Goal: Task Accomplishment & Management: Manage account settings

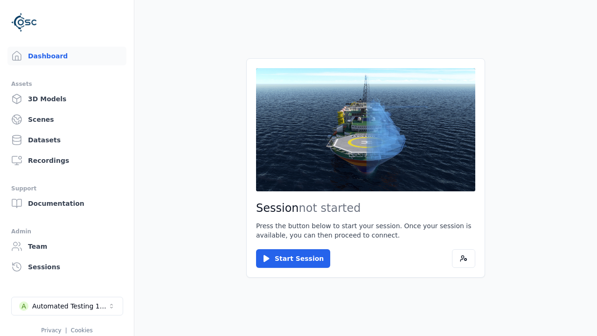
click at [67, 99] on link "3D Models" at bounding box center [66, 99] width 119 height 19
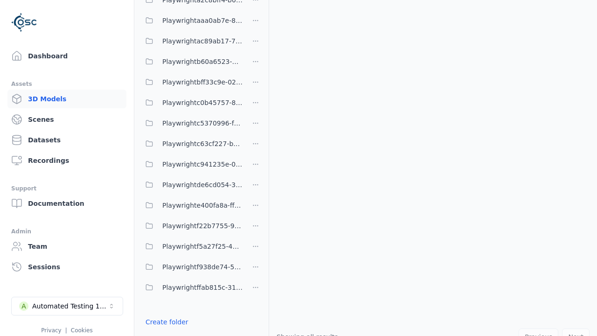
click at [167, 322] on link "Create folder" at bounding box center [167, 321] width 43 height 9
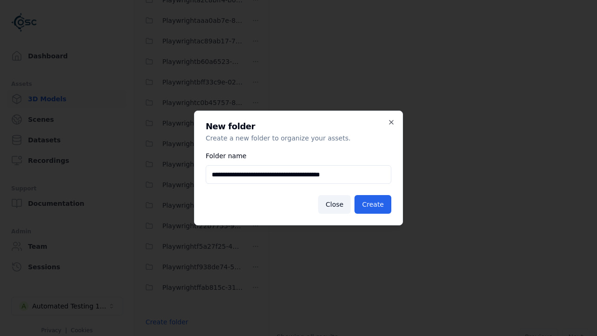
type input "**********"
click at [373, 204] on button "Create" at bounding box center [373, 204] width 37 height 19
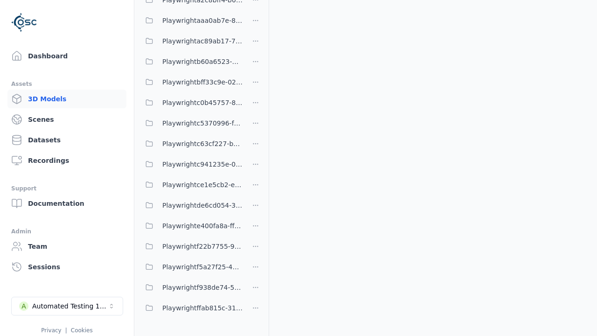
click at [191, 185] on span "Playwrightce1e5cb2-e05a-49cd-a012-3ac8d302969b" at bounding box center [202, 184] width 80 height 11
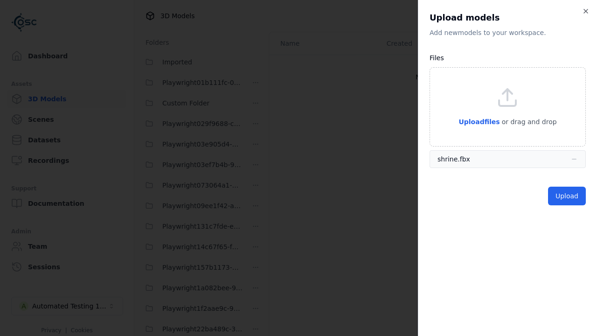
click at [567, 196] on button "Upload" at bounding box center [567, 196] width 38 height 19
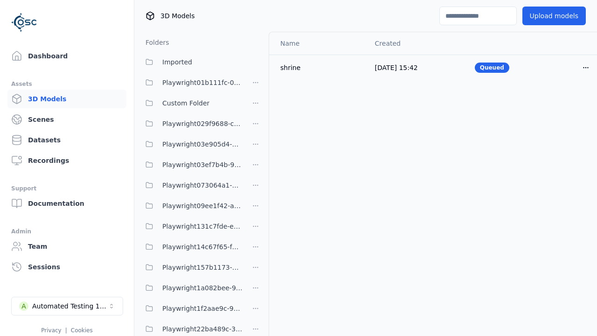
click at [586, 67] on html "Support Dashboard Assets 3D Models Scenes Datasets Recordings Support Documenta…" at bounding box center [298, 168] width 597 height 336
click at [565, 104] on div "Delete" at bounding box center [565, 103] width 55 height 15
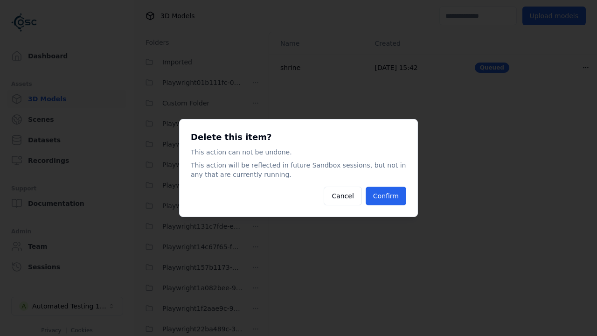
click at [386, 196] on button "Confirm" at bounding box center [386, 196] width 41 height 19
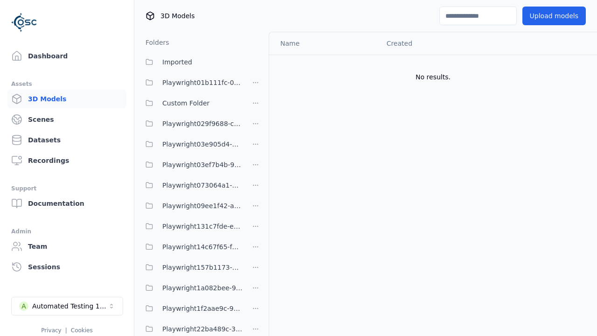
click at [256, 168] on html "Support Dashboard Assets 3D Models Scenes Datasets Recordings Support Documenta…" at bounding box center [298, 168] width 597 height 336
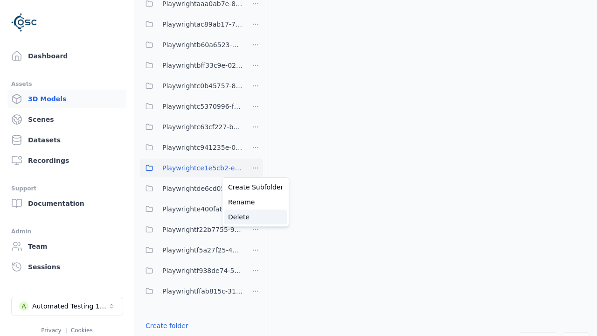
click at [256, 217] on div "Delete" at bounding box center [255, 216] width 63 height 15
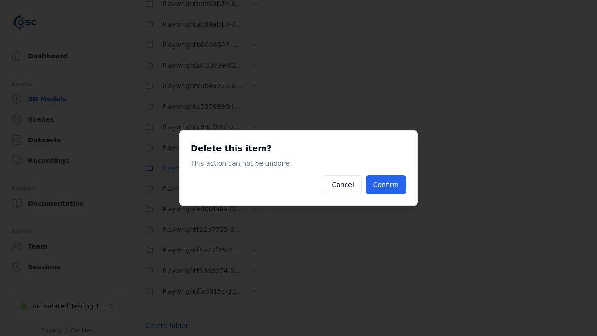
click at [386, 185] on button "Confirm" at bounding box center [386, 184] width 41 height 19
